Goal: Complete application form: Complete application form

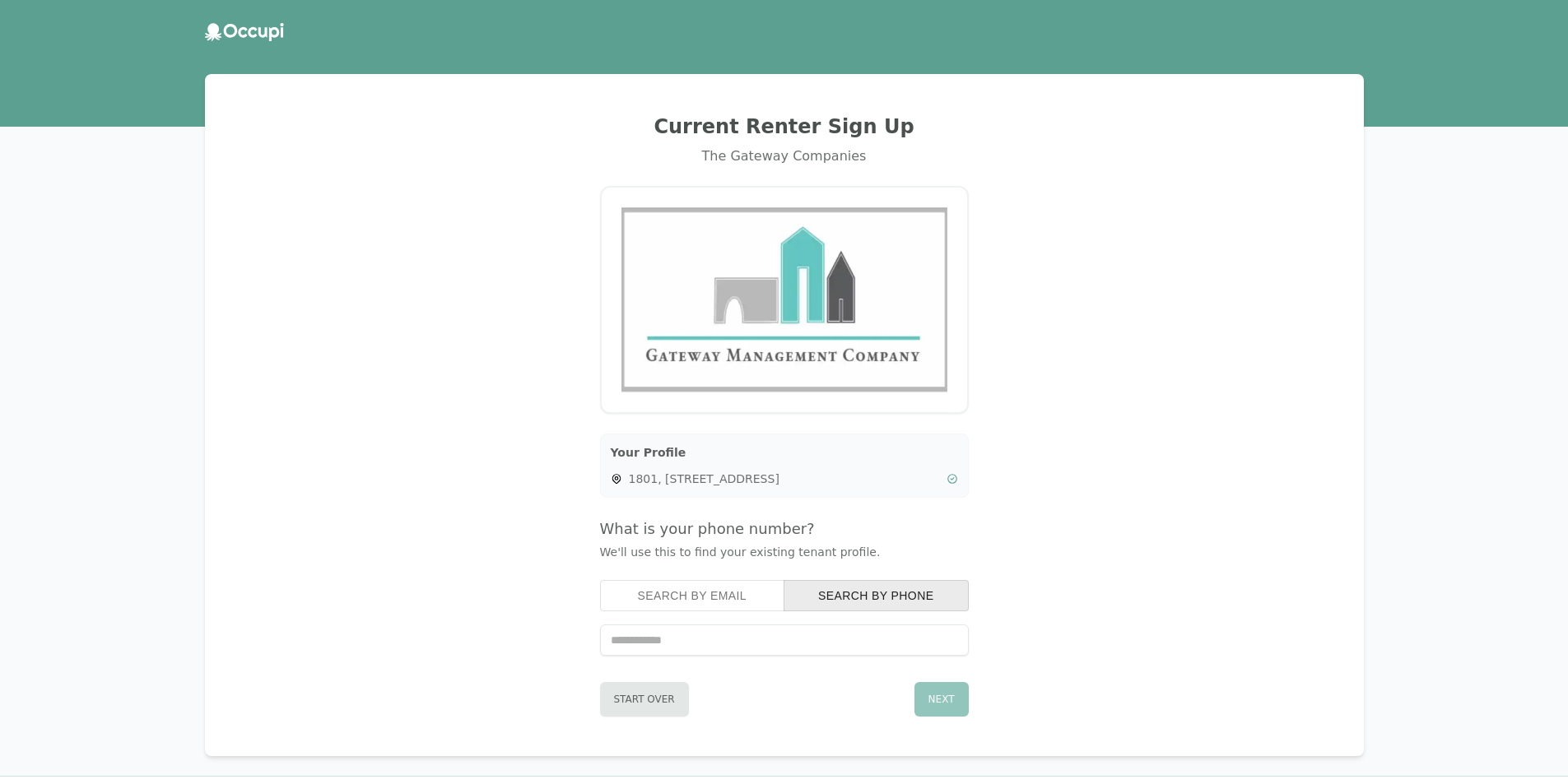
click at [259, 29] on icon at bounding box center [244, 32] width 79 height 18
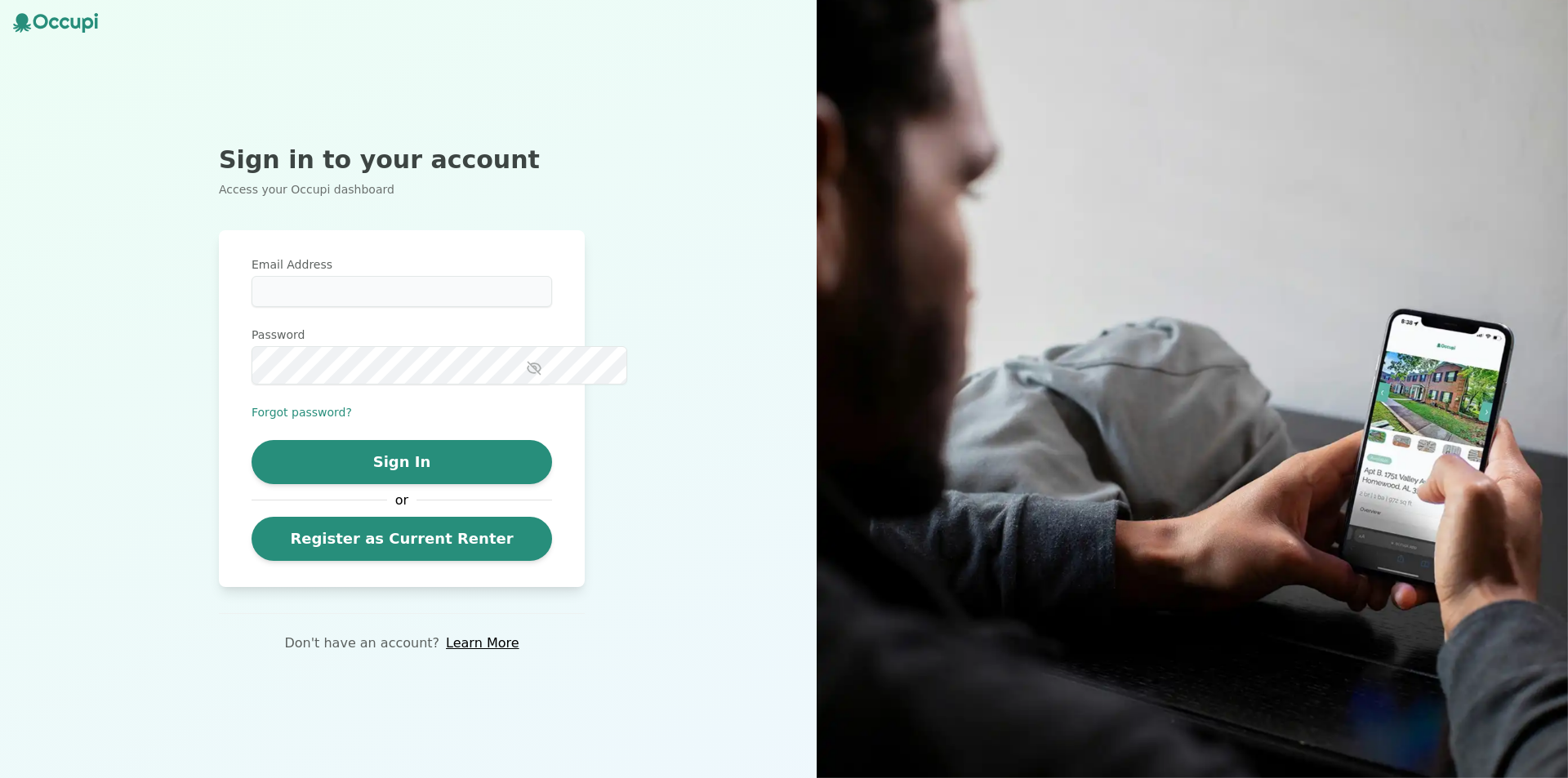
click at [84, 33] on icon at bounding box center [56, 23] width 85 height 19
click at [69, 27] on icon at bounding box center [65, 23] width 10 height 12
click at [495, 654] on link "Learn More" at bounding box center [482, 643] width 72 height 19
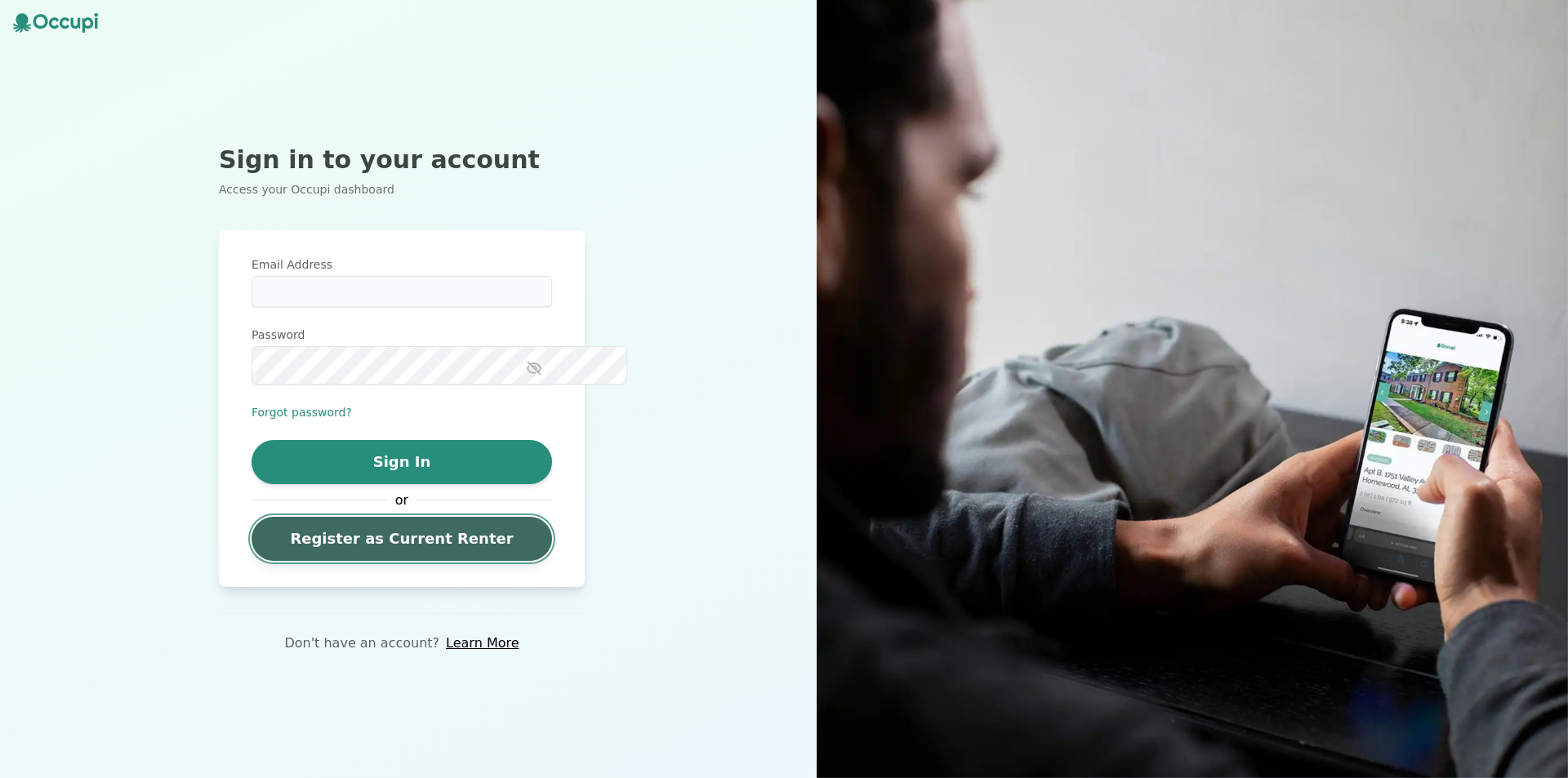
click at [370, 561] on link "Register as Current Renter" at bounding box center [402, 539] width 301 height 44
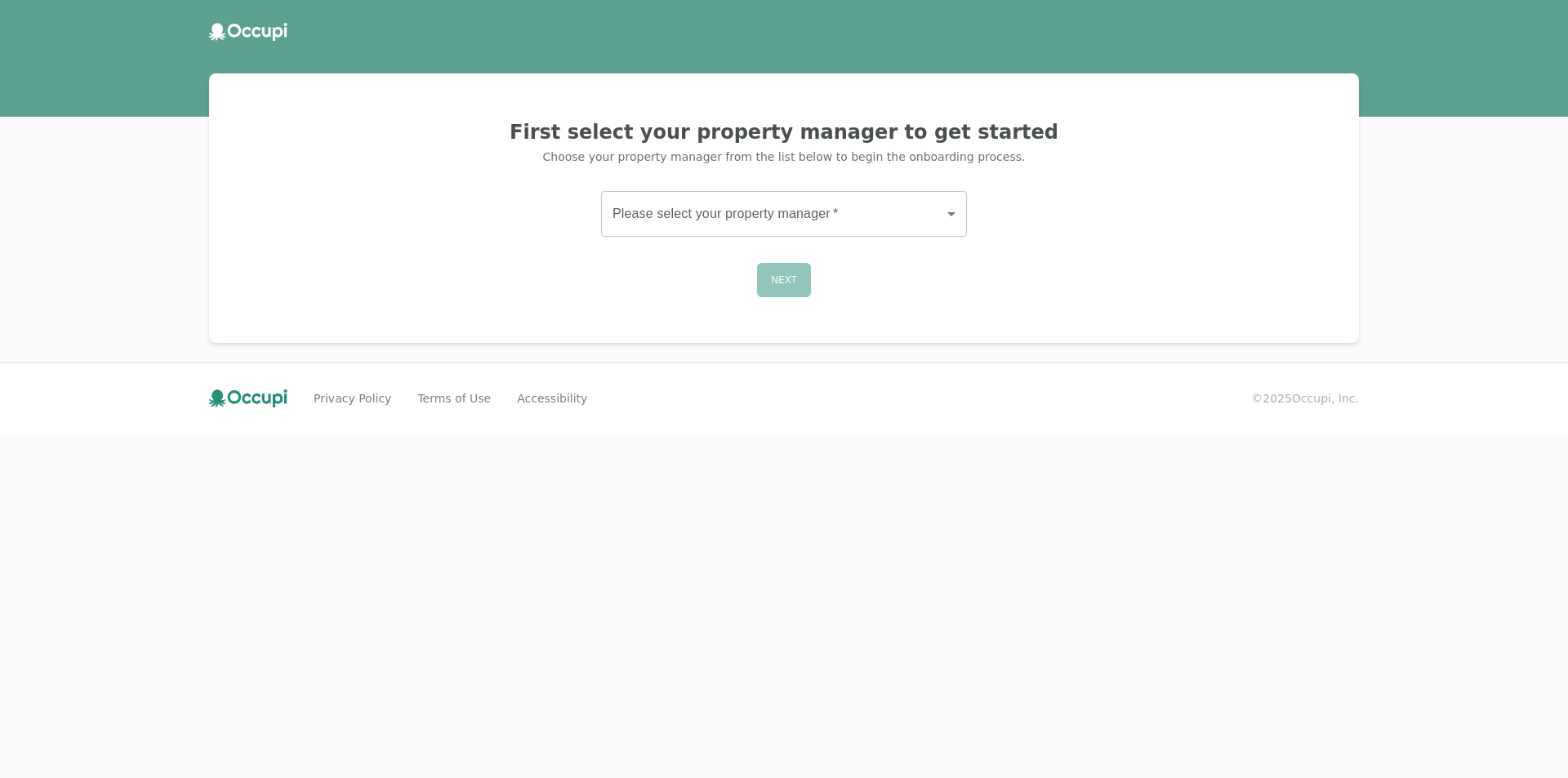
click at [721, 272] on body "First select your property manager to get started Choose your property manager …" at bounding box center [784, 389] width 1568 height 778
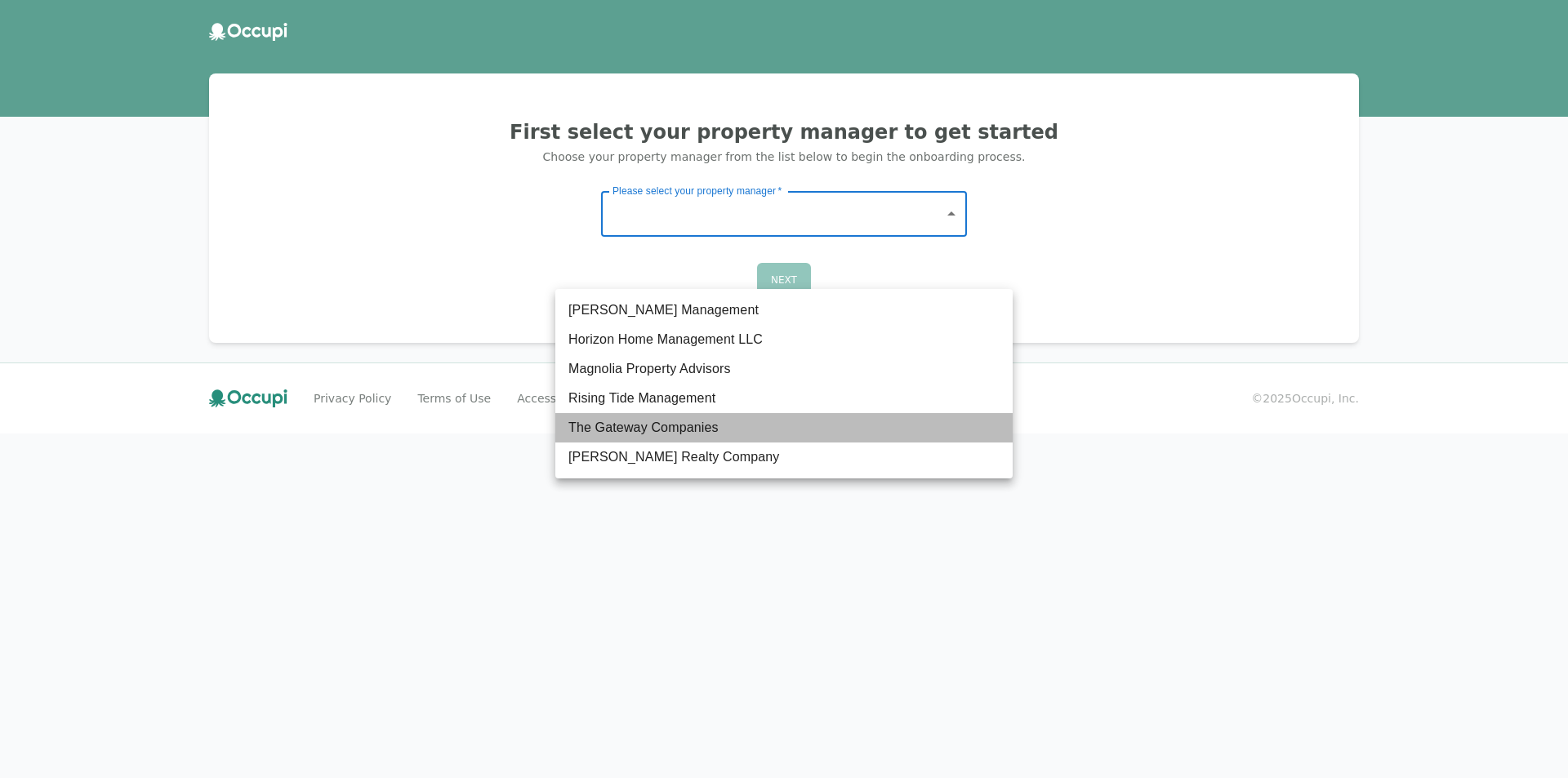
click at [637, 443] on li "The Gateway Companies" at bounding box center [784, 428] width 457 height 29
type input "**********"
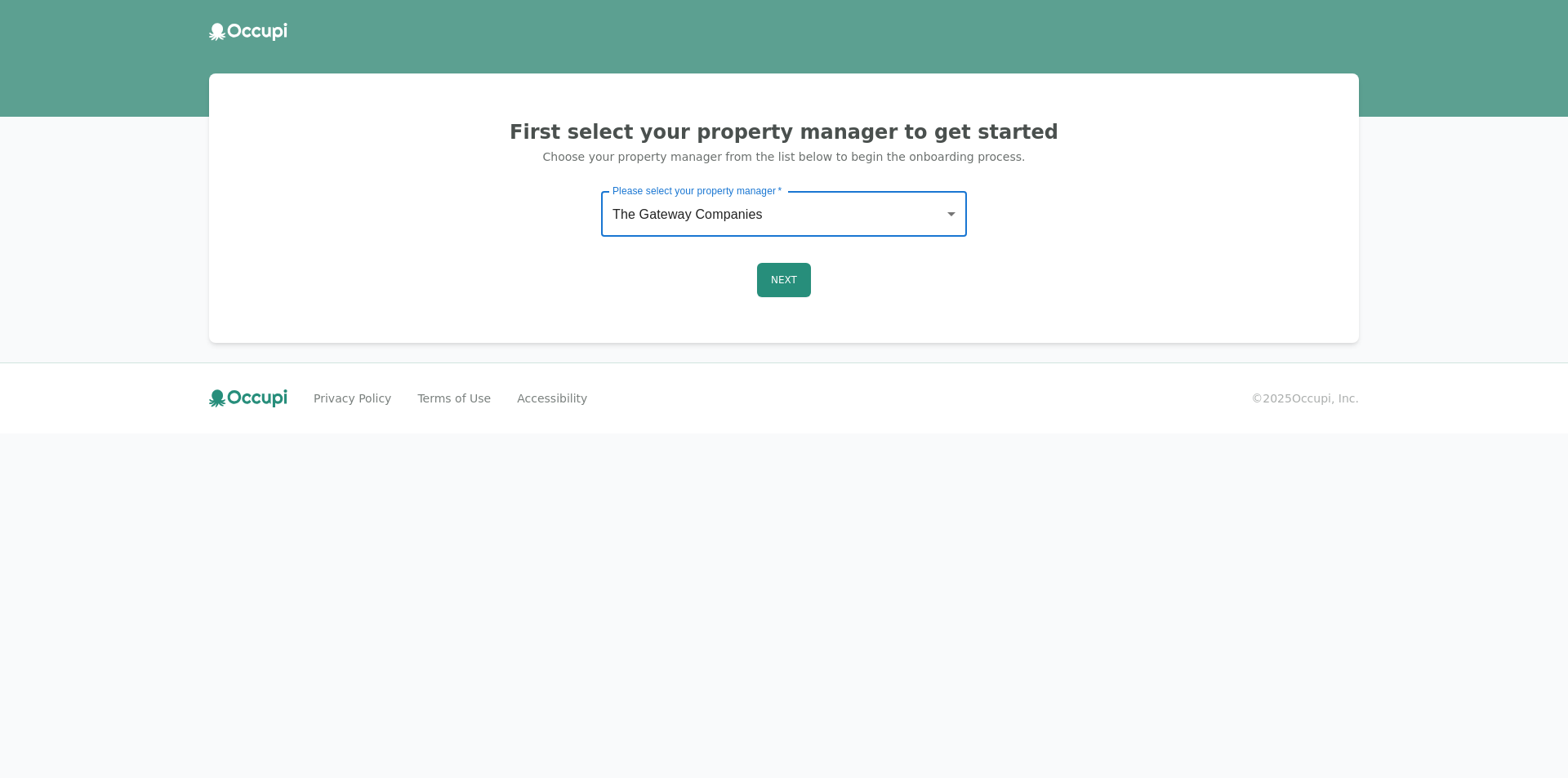
click at [400, 321] on div "**********" at bounding box center [784, 208] width 1110 height 230
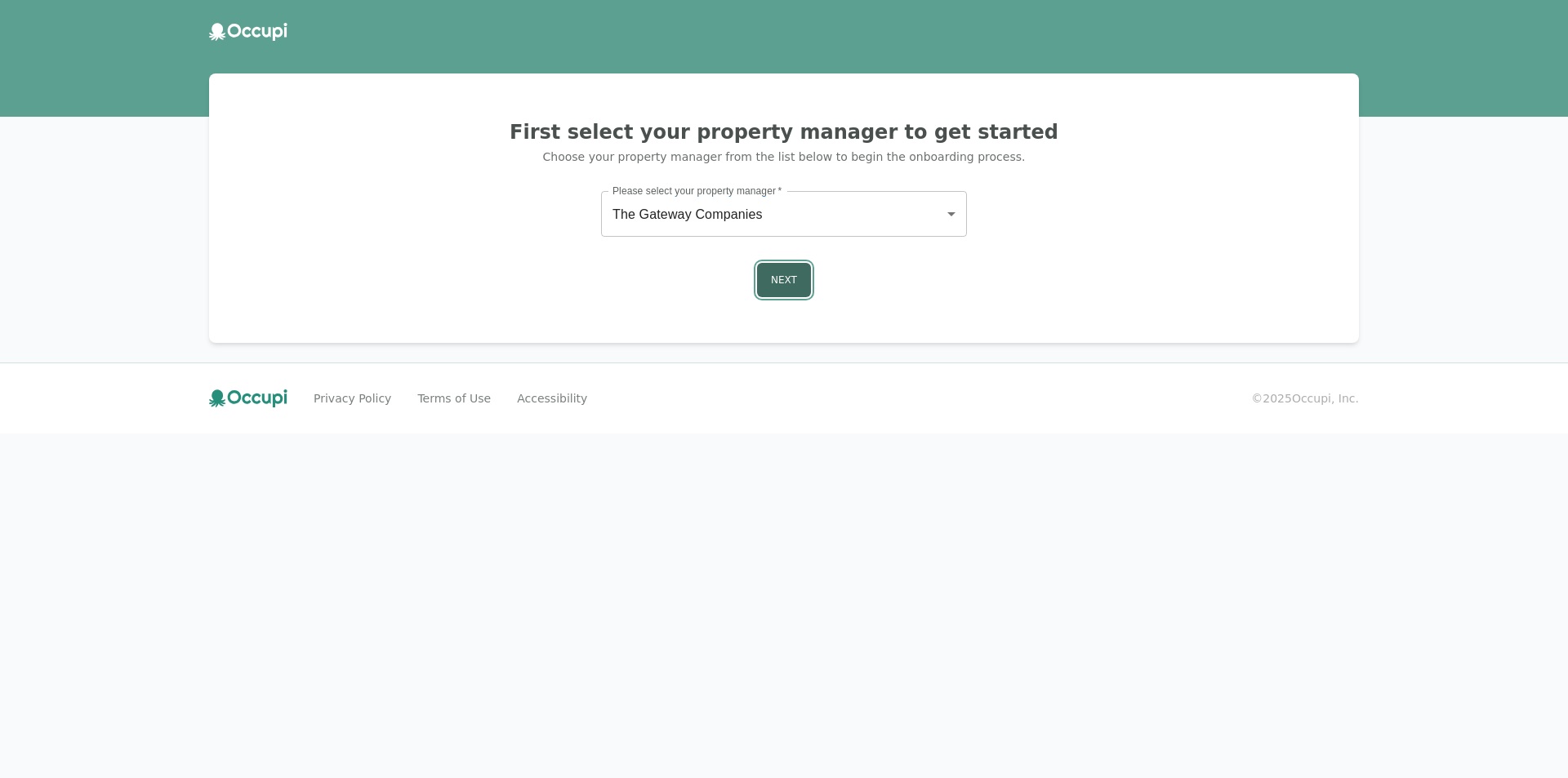
click at [788, 297] on button "Next" at bounding box center [784, 281] width 54 height 35
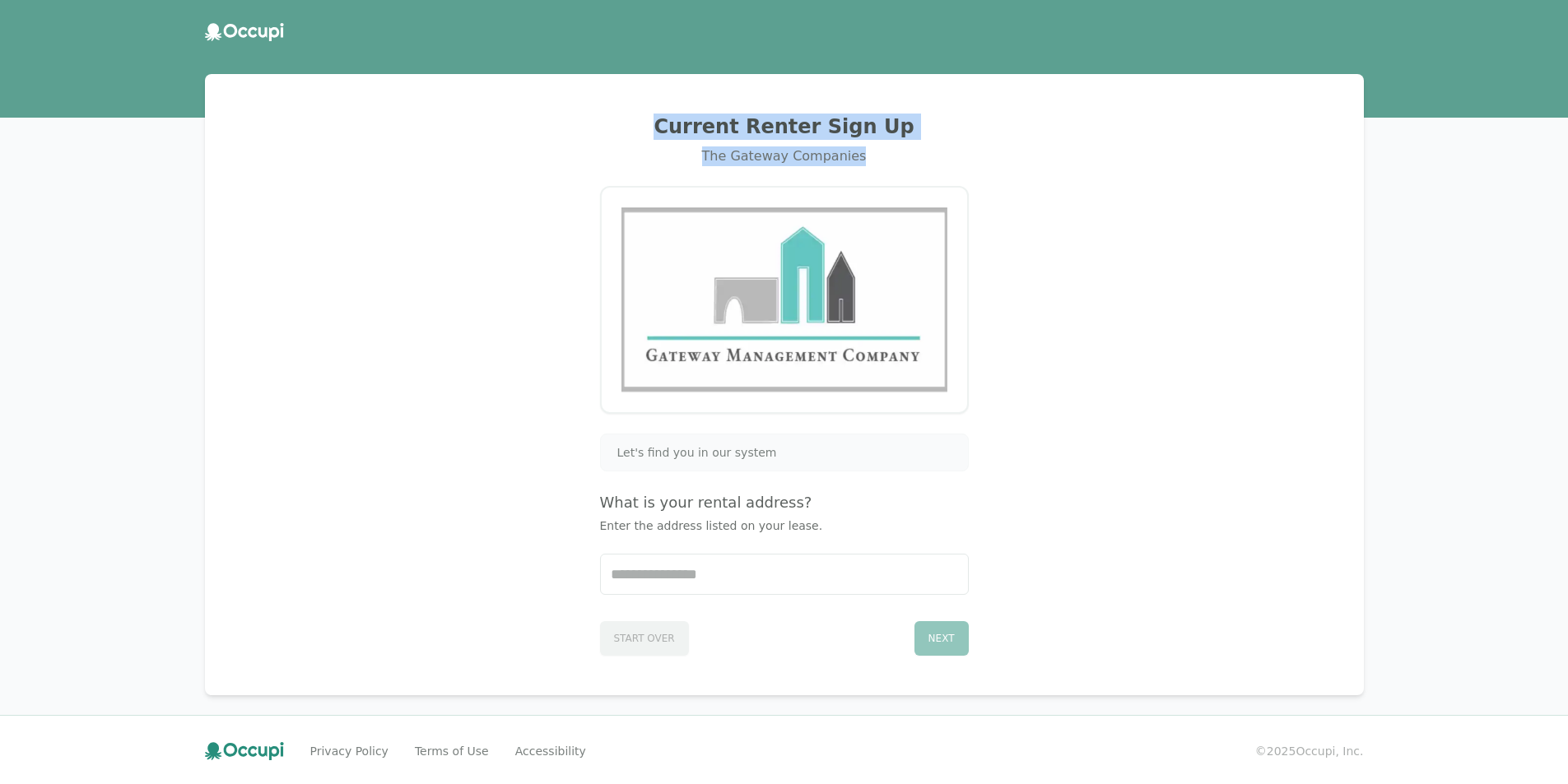
drag, startPoint x: 657, startPoint y: 153, endPoint x: 896, endPoint y: 202, distance: 244.0
click at [900, 166] on div "Current Renter Sign Up The Gateway Companies" at bounding box center [784, 140] width 1119 height 52
click at [891, 166] on div "The Gateway Companies" at bounding box center [784, 156] width 1119 height 19
drag, startPoint x: 879, startPoint y: 200, endPoint x: 867, endPoint y: 197, distance: 12.4
click at [877, 166] on div "The Gateway Companies" at bounding box center [784, 156] width 1119 height 19
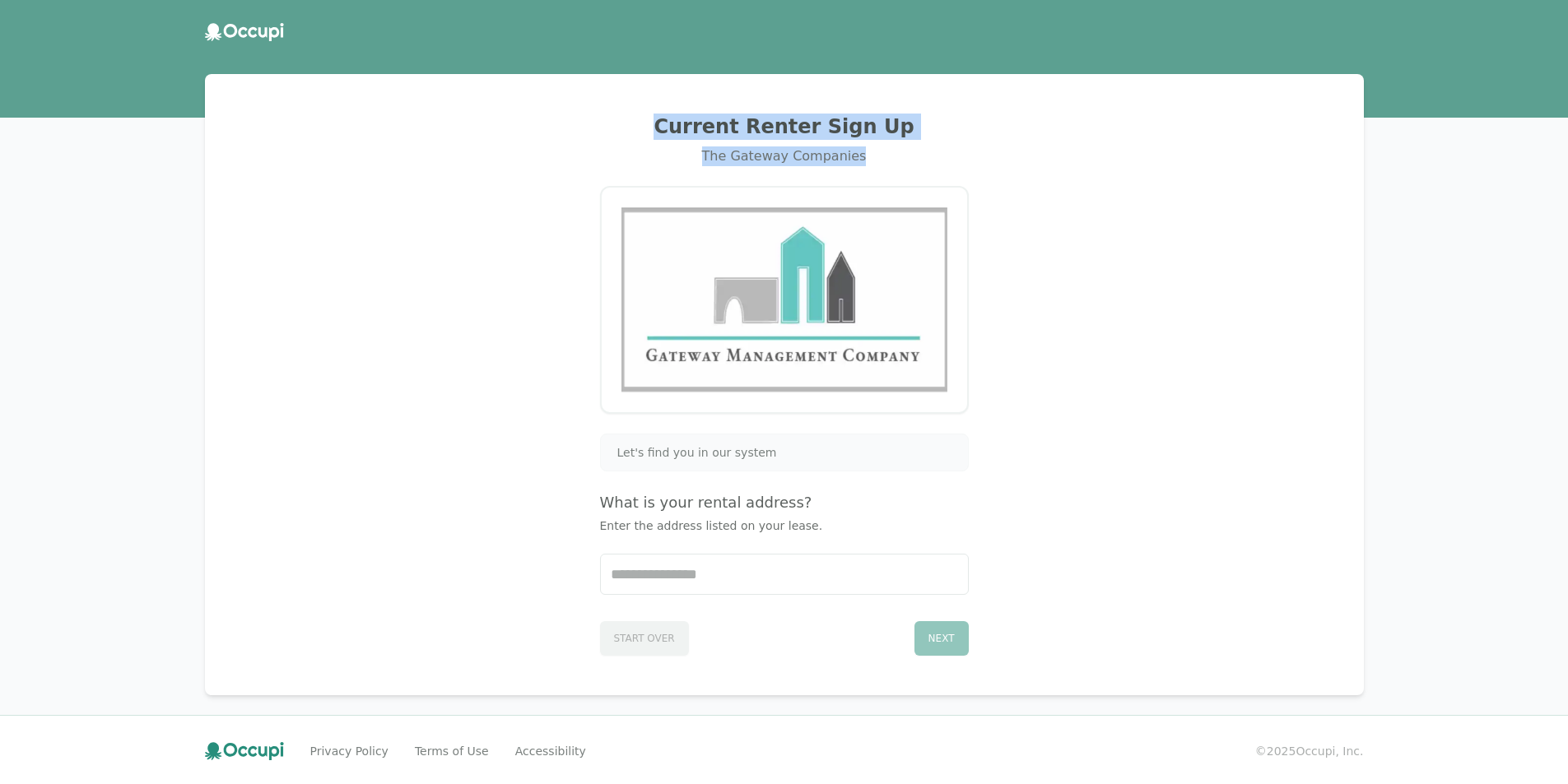
click at [866, 166] on div "The Gateway Companies" at bounding box center [784, 156] width 1119 height 19
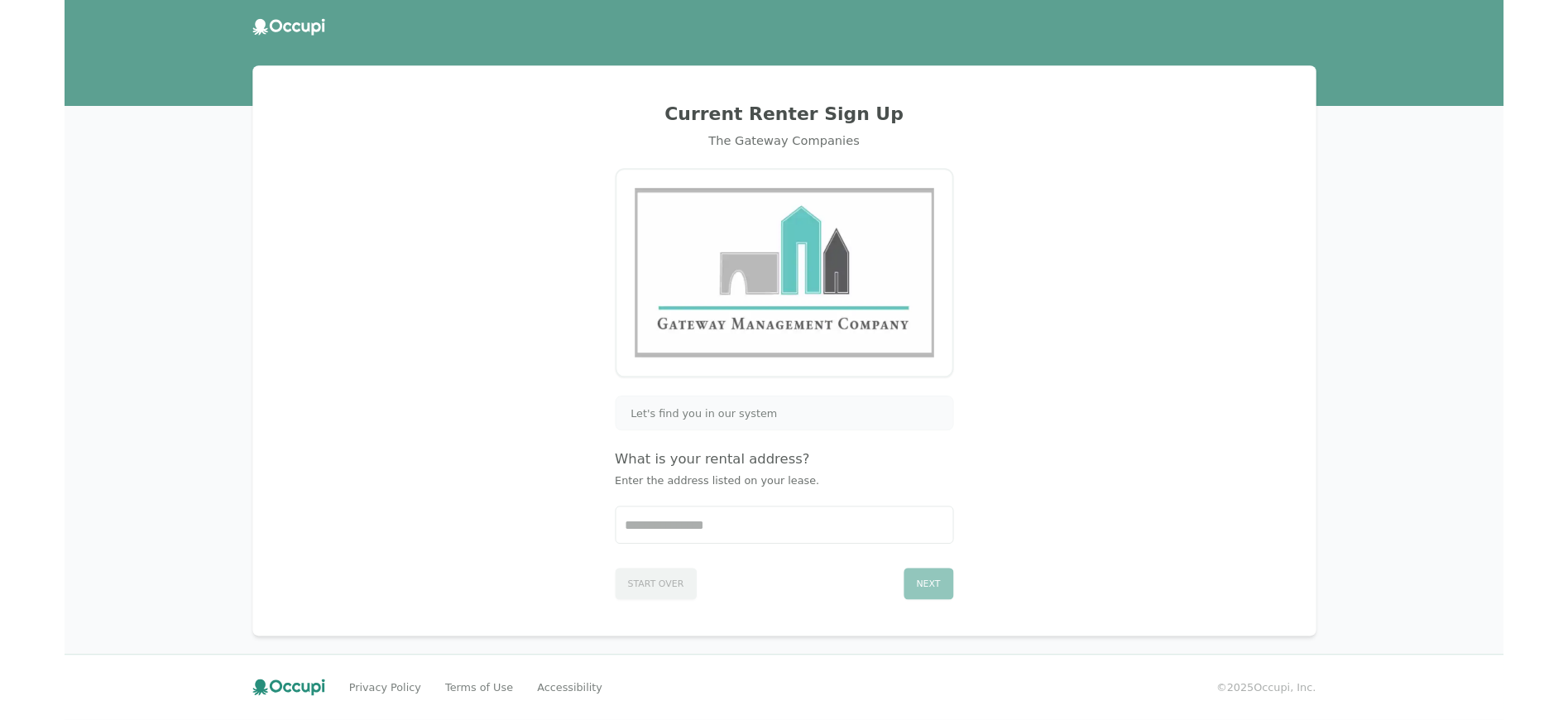
scroll to position [192, 0]
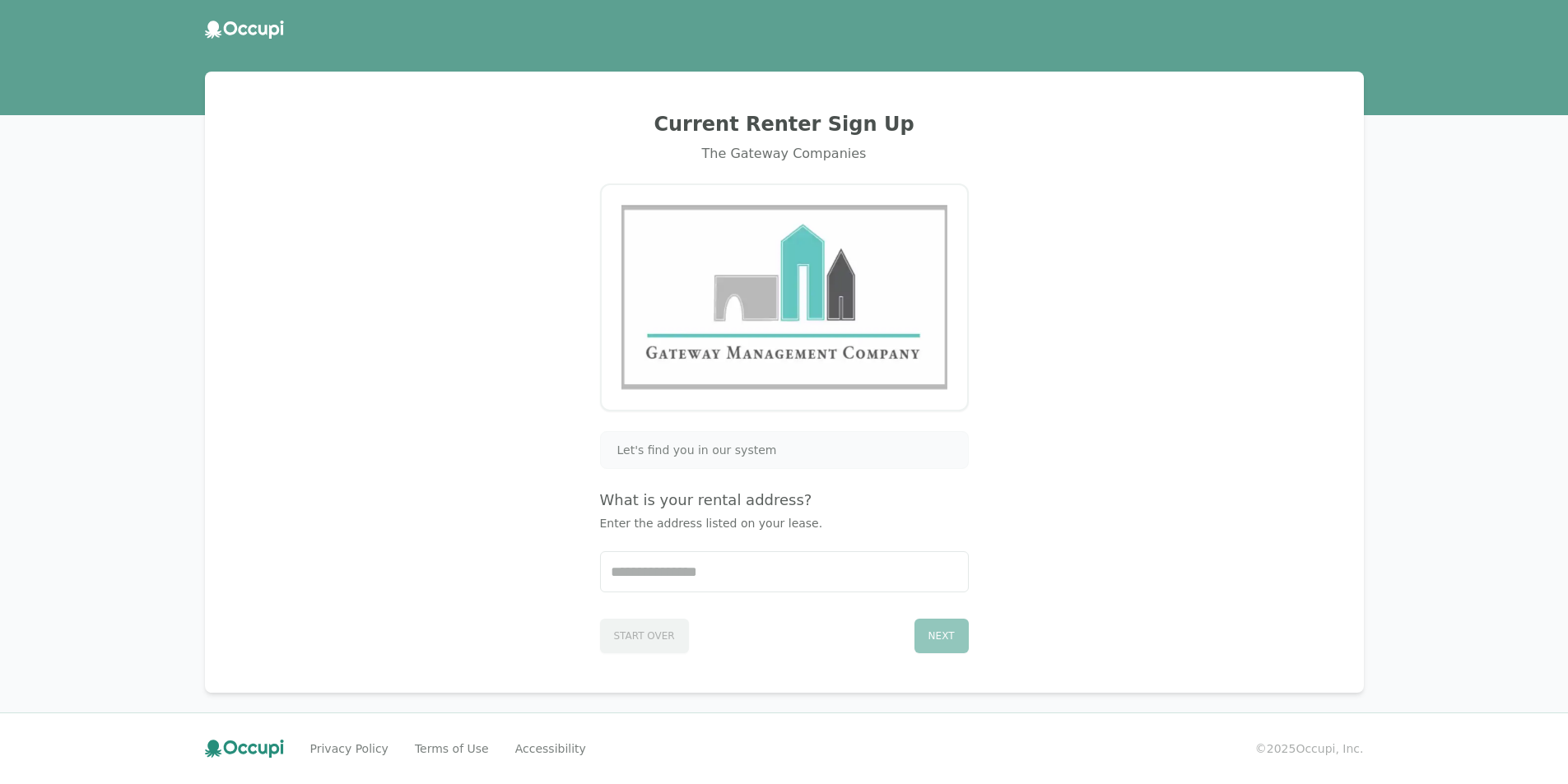
click at [63, 312] on div "Current Renter Sign Up The Gateway Companies Let's find you in our system What …" at bounding box center [784, 391] width 1568 height 787
